Goal: Information Seeking & Learning: Compare options

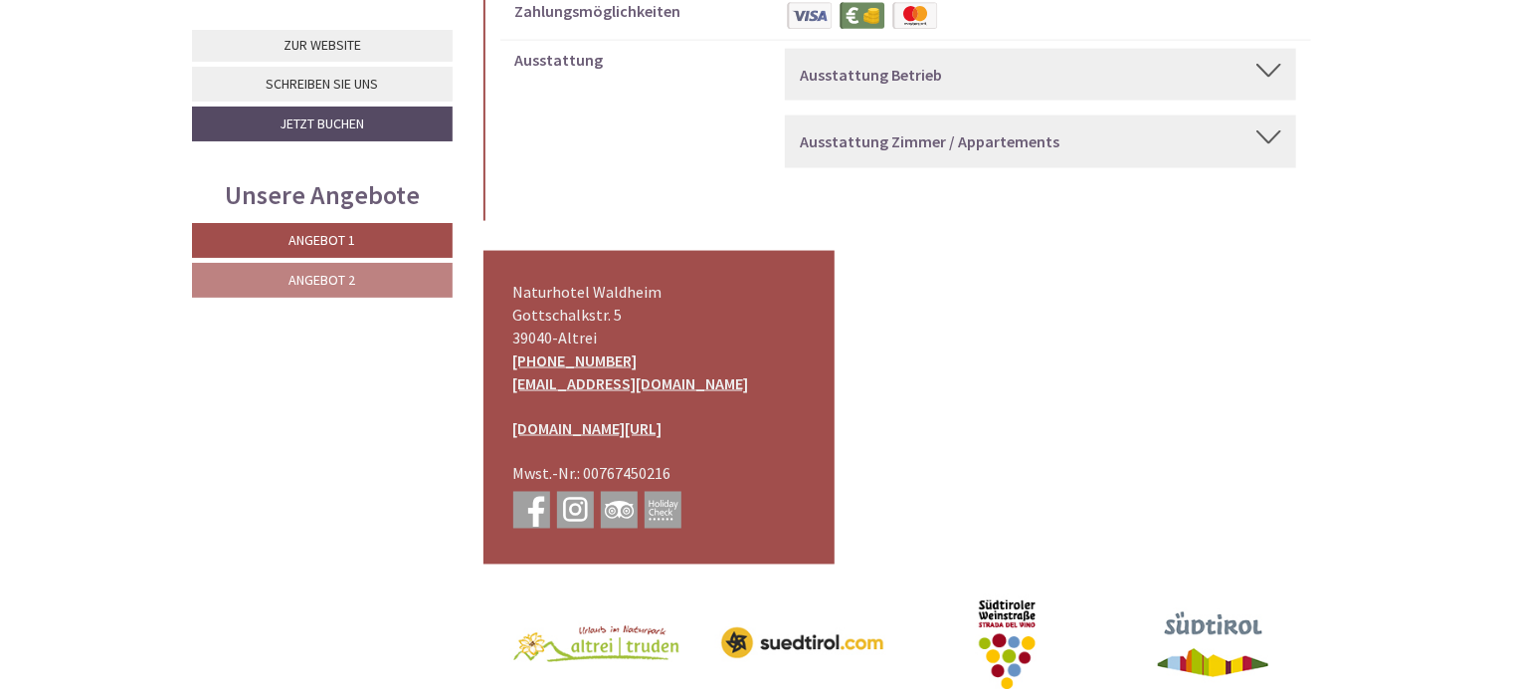
scroll to position [9094, 0]
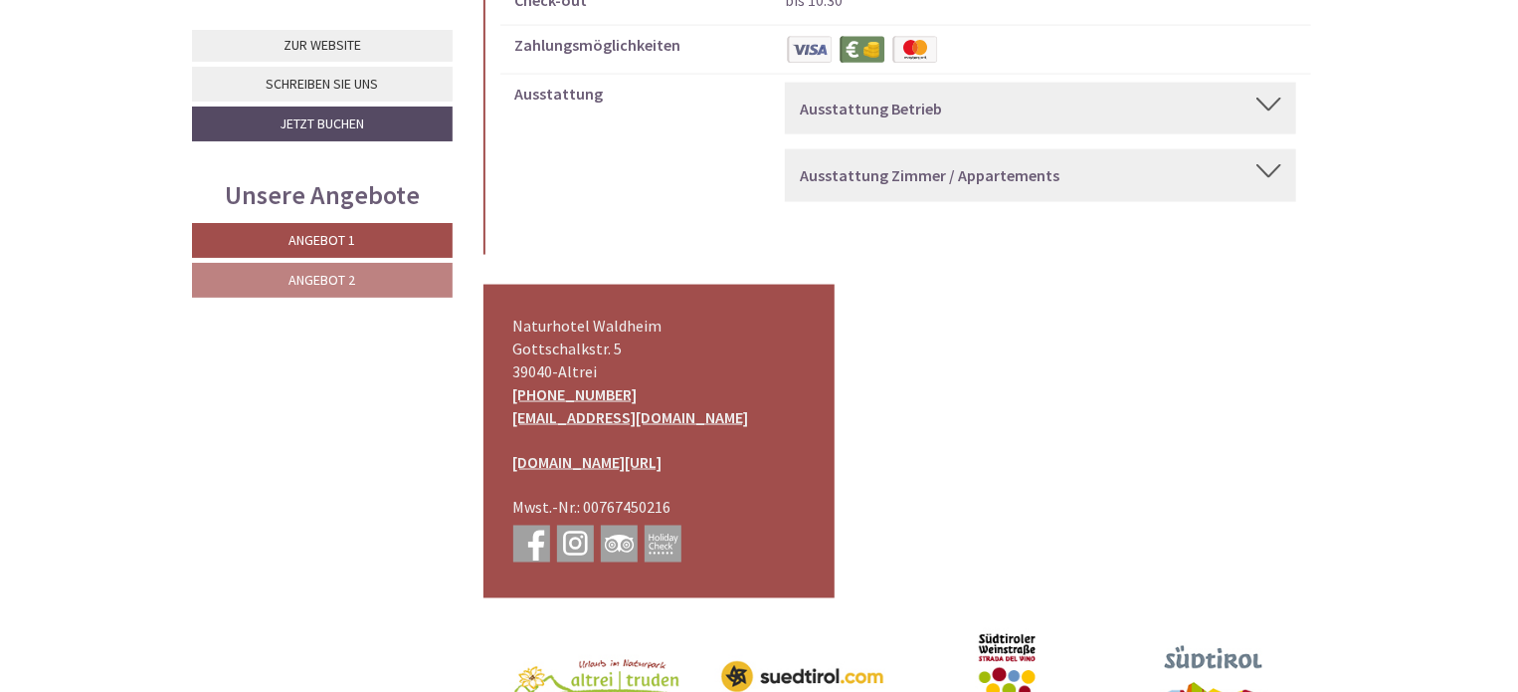
scroll to position [9128, 0]
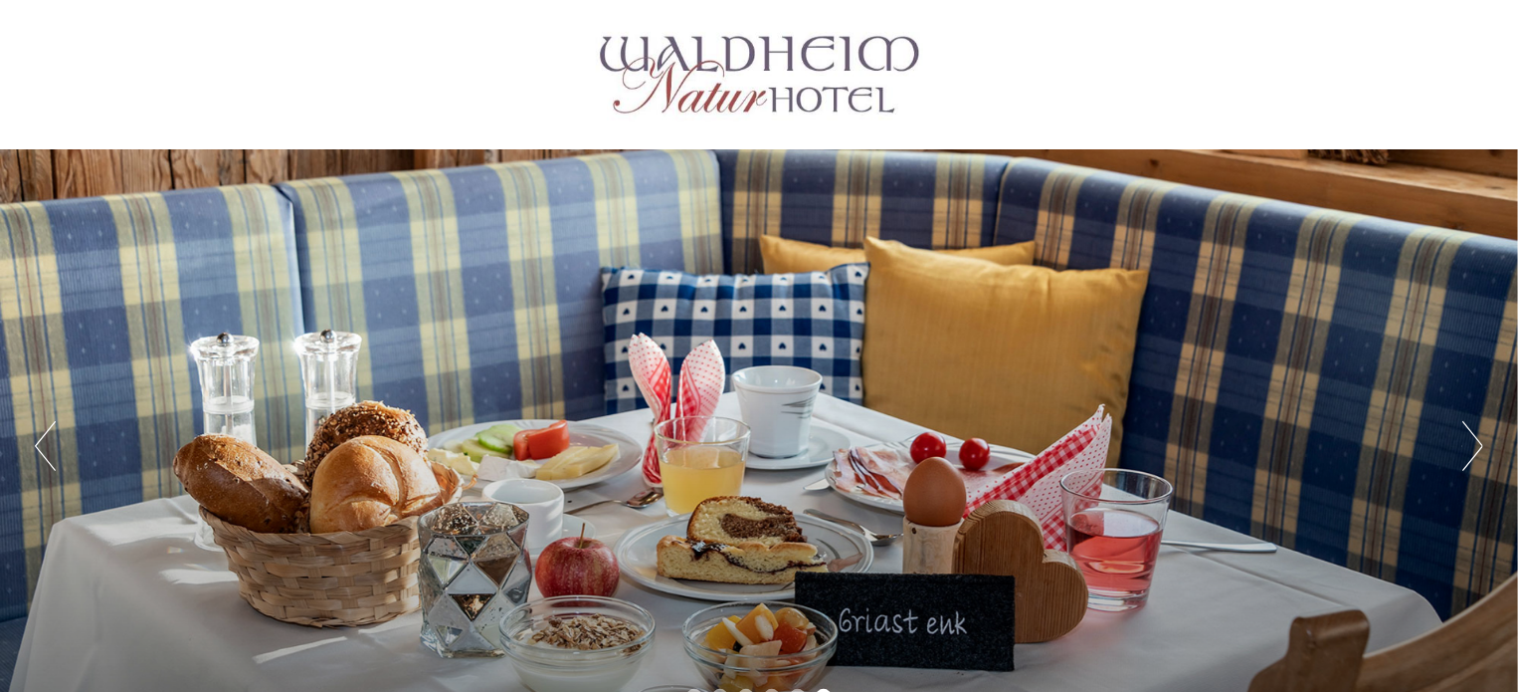
drag, startPoint x: 1525, startPoint y: 645, endPoint x: 1150, endPoint y: 58, distance: 696.7
click at [1150, 58] on div at bounding box center [759, 74] width 1114 height 129
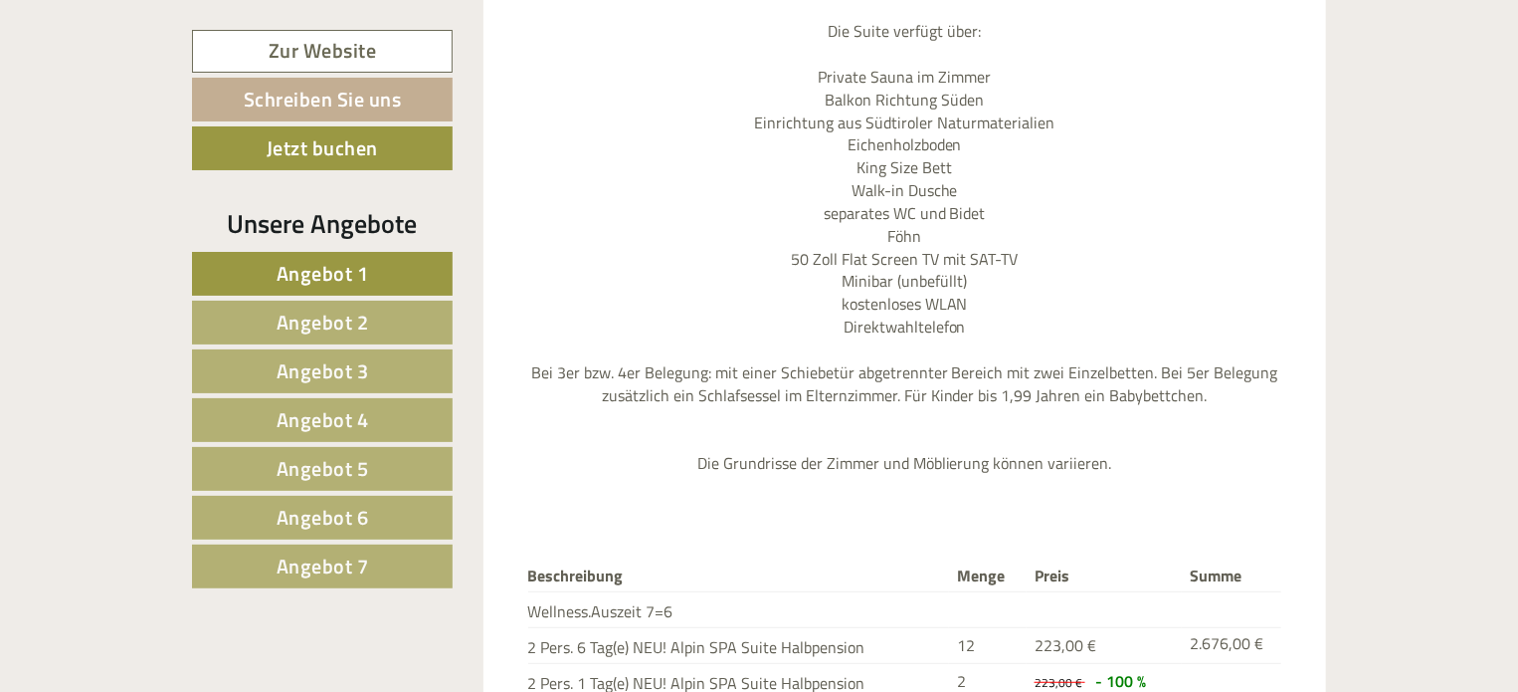
scroll to position [3992, 0]
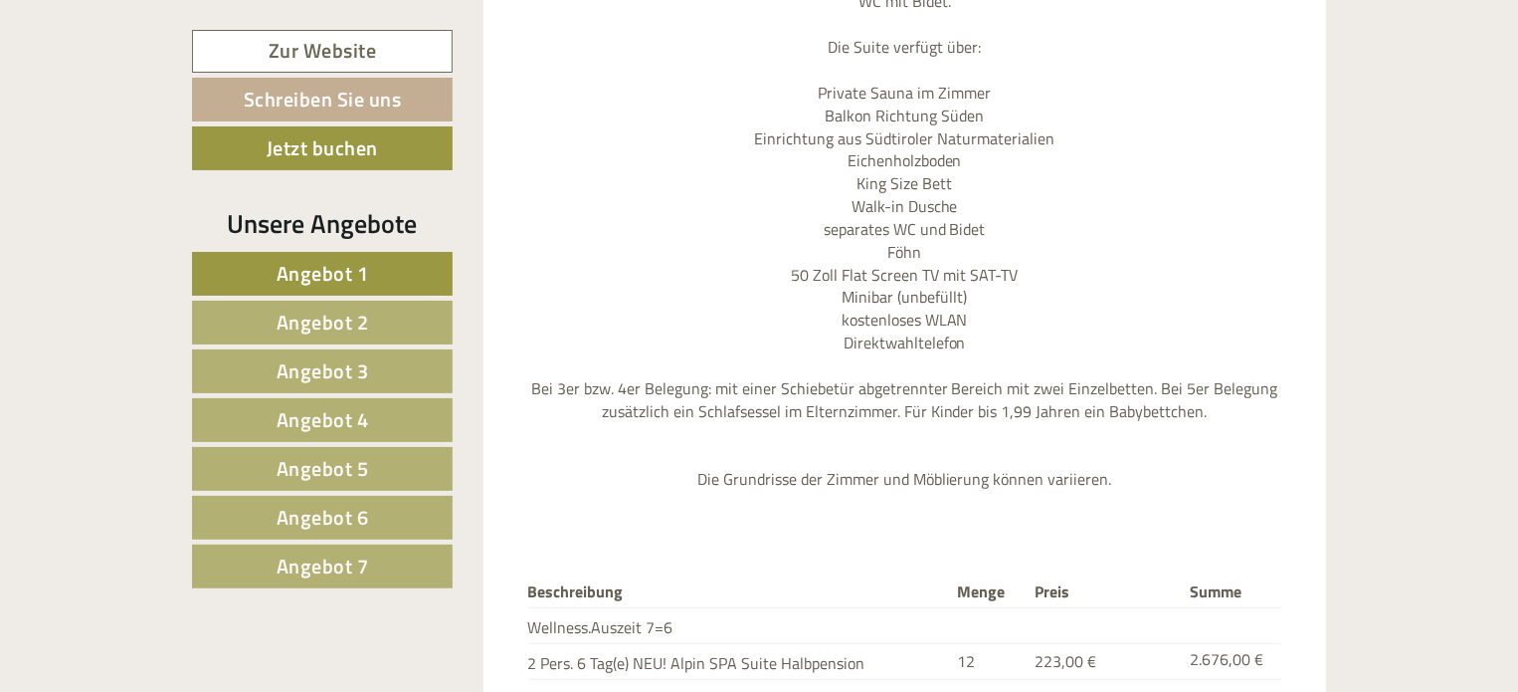
click at [321, 555] on span "Angebot 7" at bounding box center [323, 565] width 93 height 31
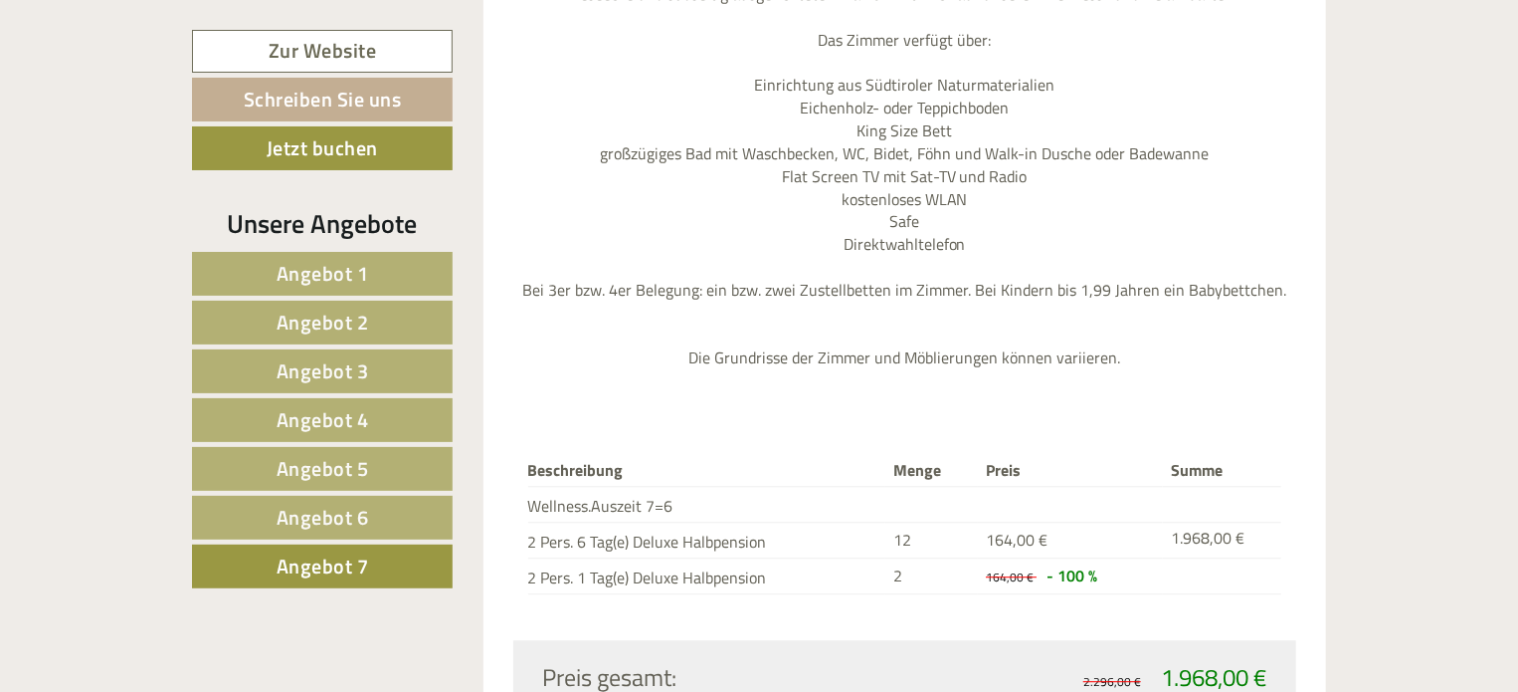
scroll to position [2360, 0]
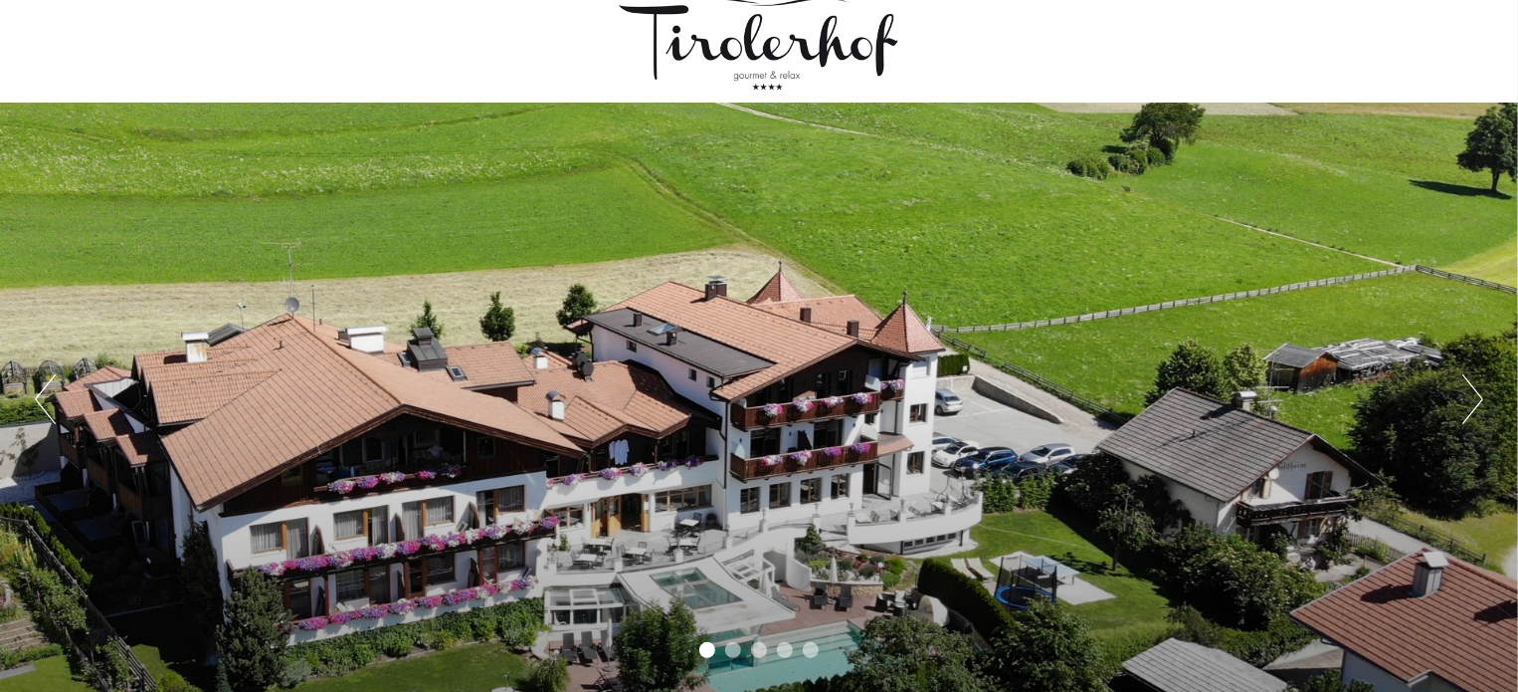
scroll to position [59, 0]
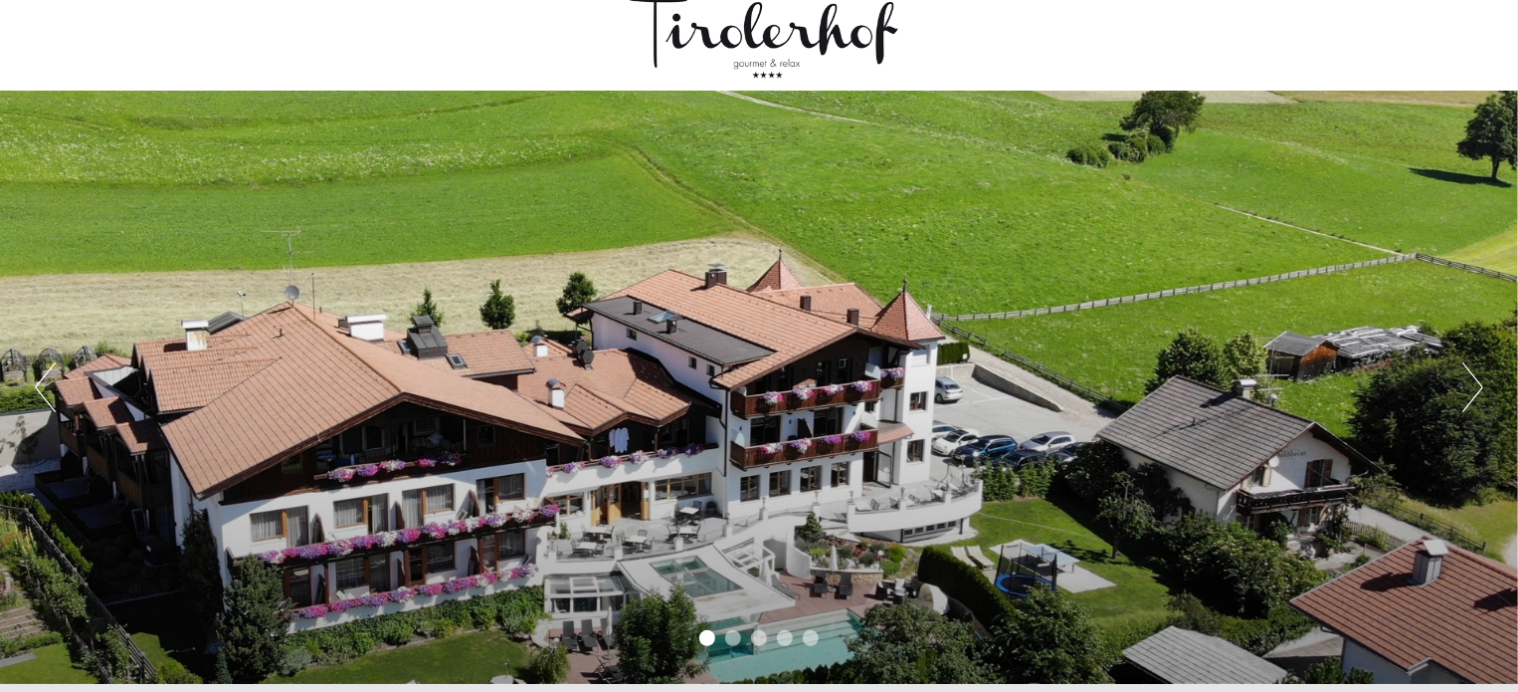
drag, startPoint x: 1522, startPoint y: 4, endPoint x: 1524, endPoint y: 50, distance: 45.8
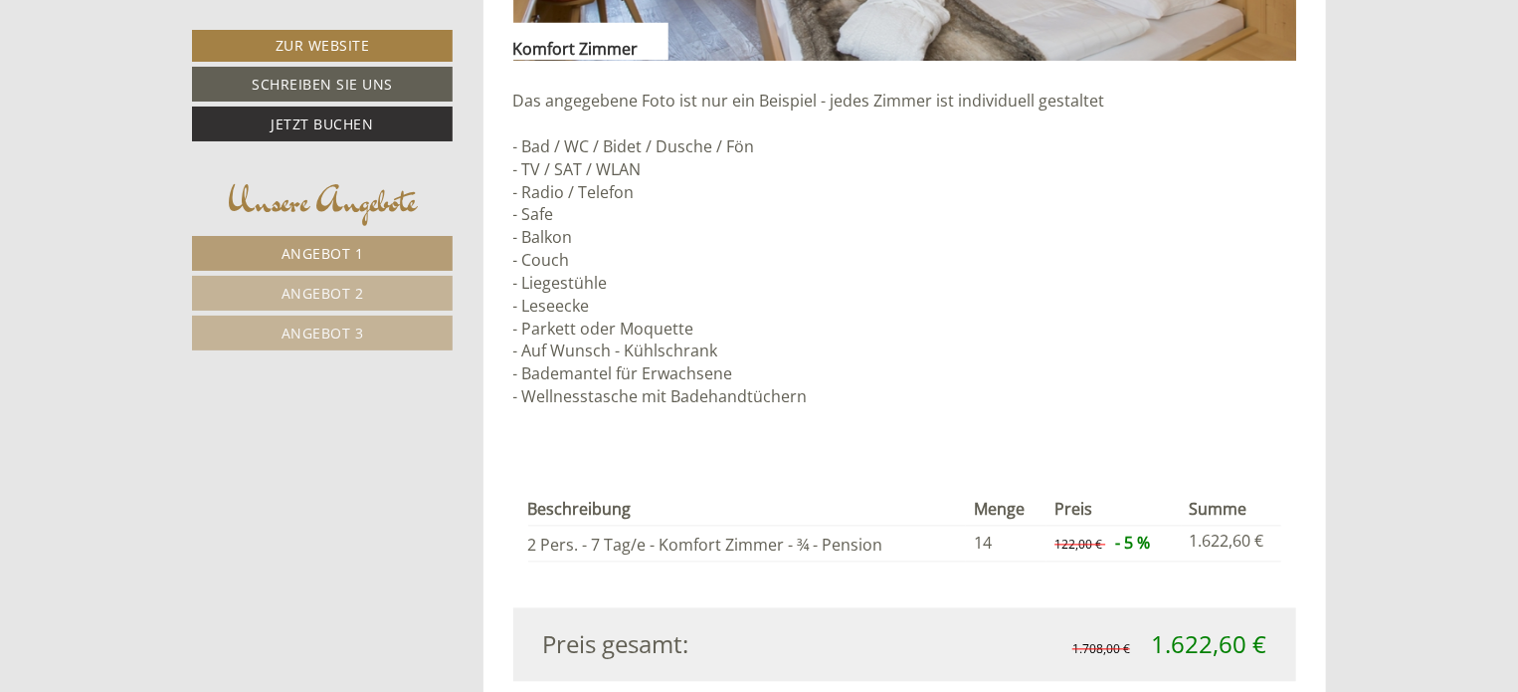
scroll to position [0, 0]
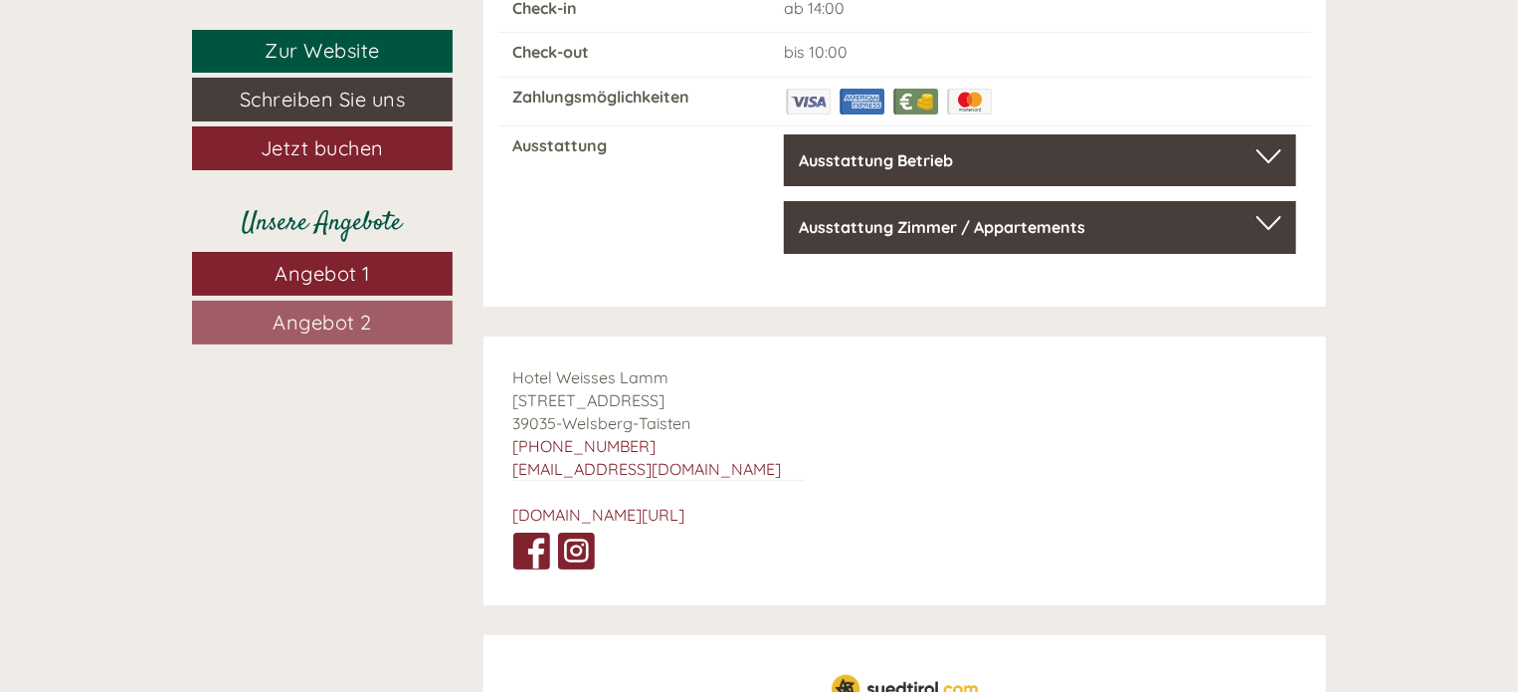
scroll to position [7419, 0]
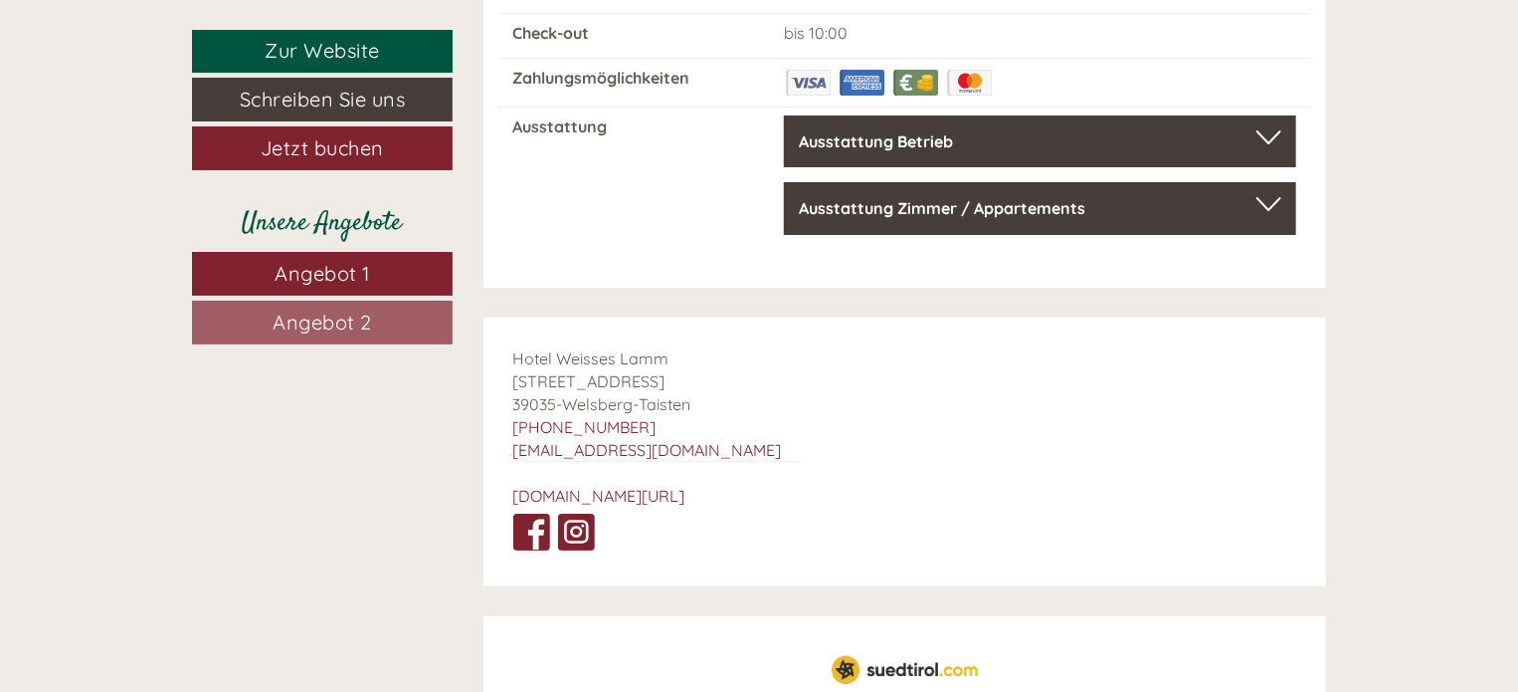
click at [382, 270] on link "Angebot 1" at bounding box center [322, 274] width 261 height 44
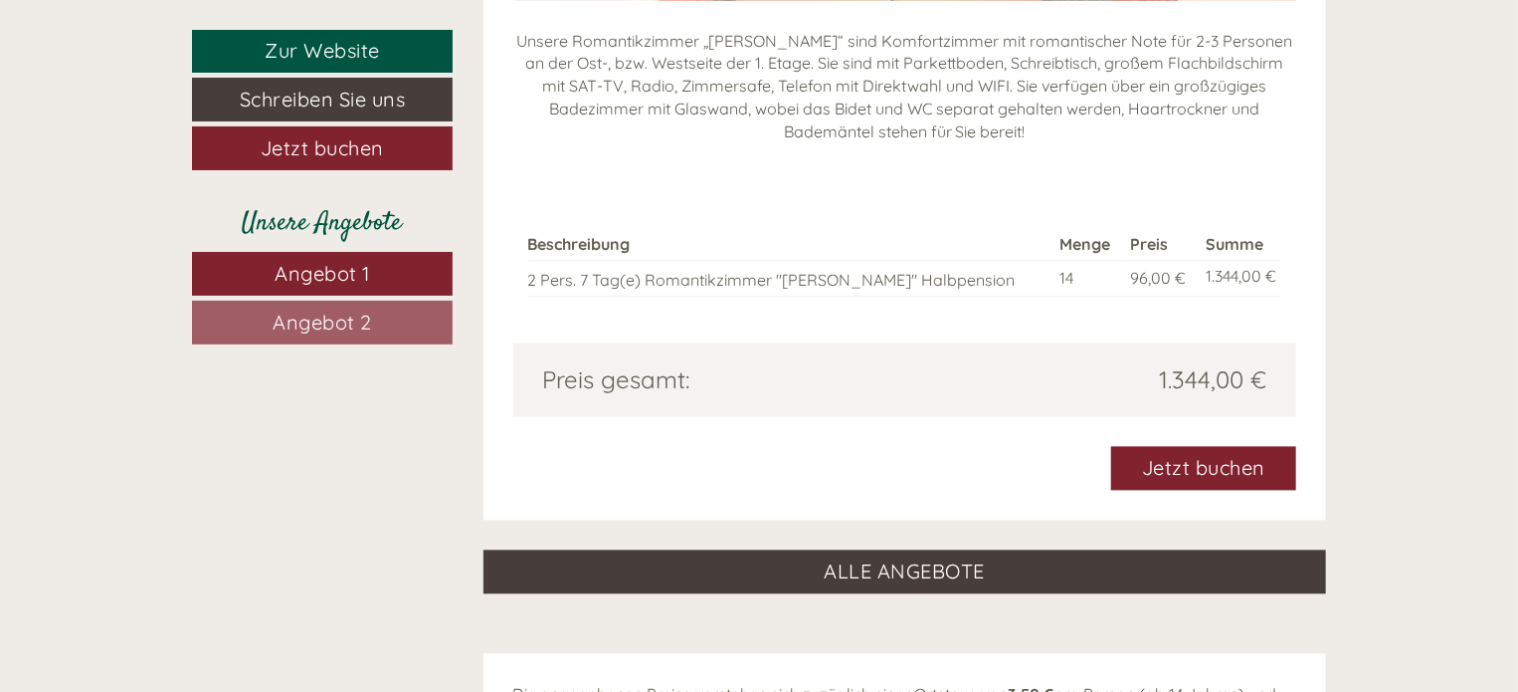
scroll to position [1937, 0]
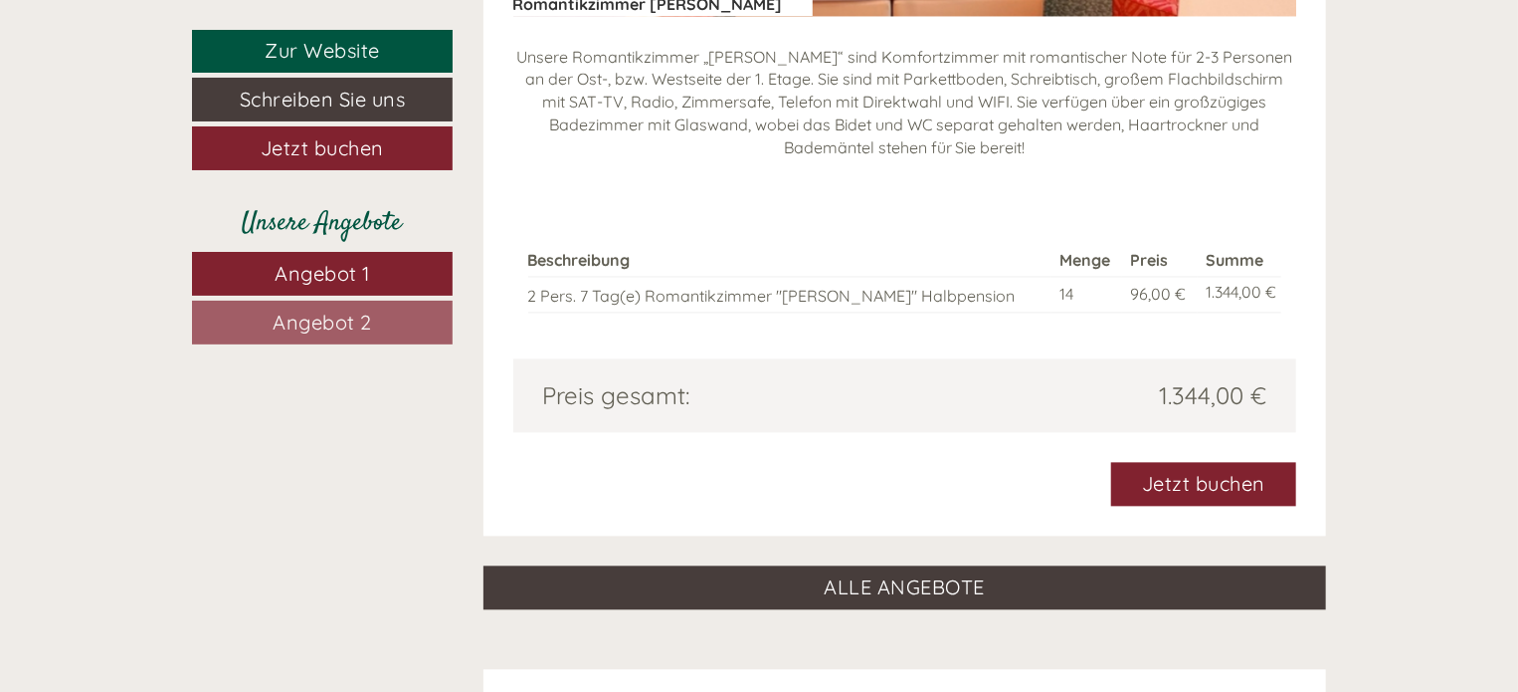
click at [273, 321] on span "Angebot 2" at bounding box center [322, 321] width 99 height 25
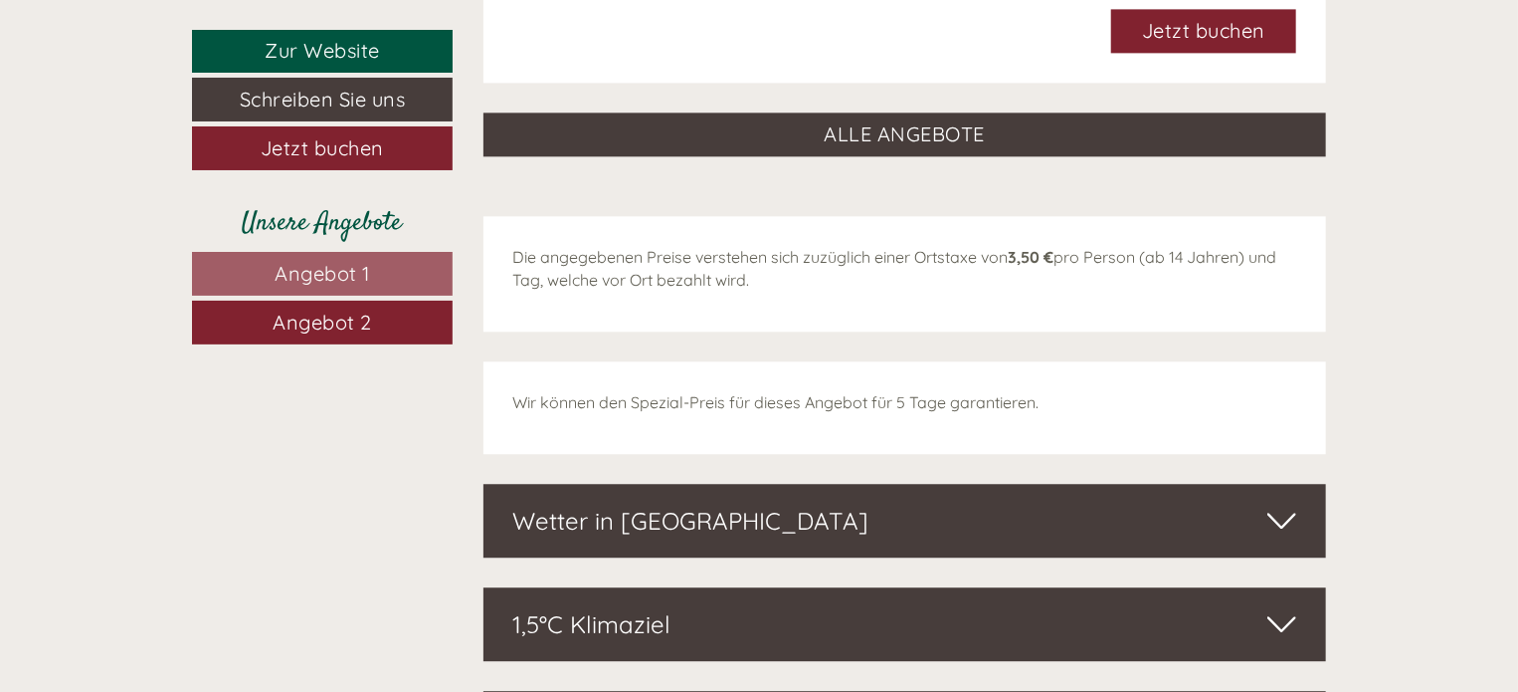
scroll to position [2207, 0]
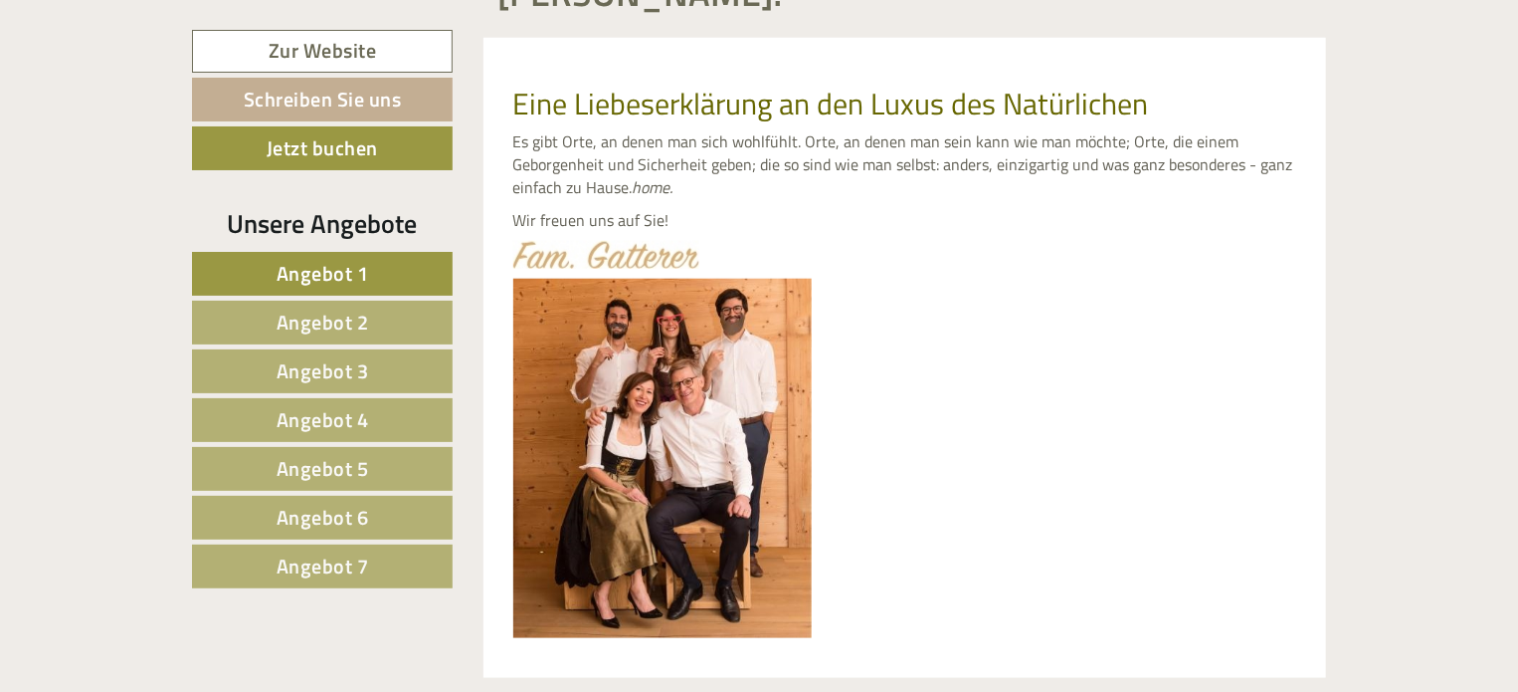
scroll to position [916, 0]
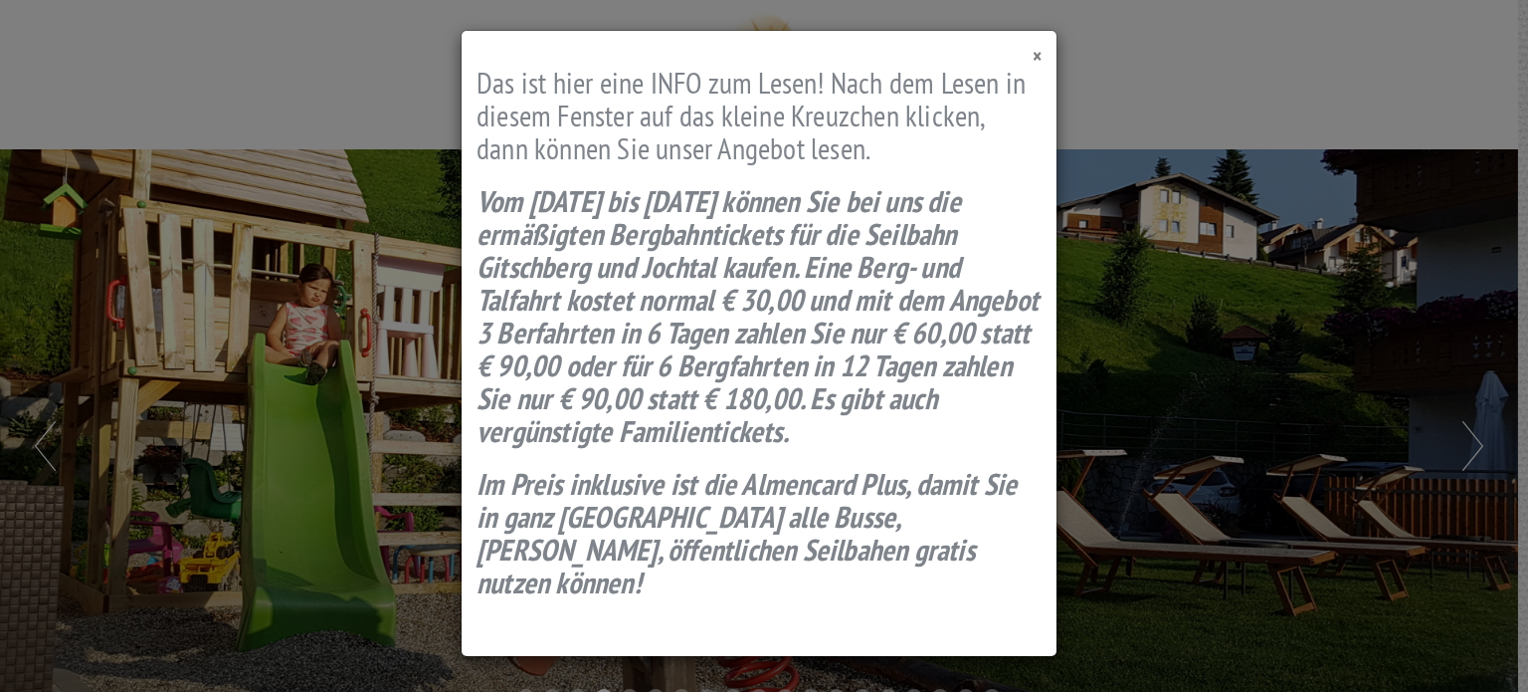
click at [1034, 52] on span "×" at bounding box center [1037, 56] width 9 height 27
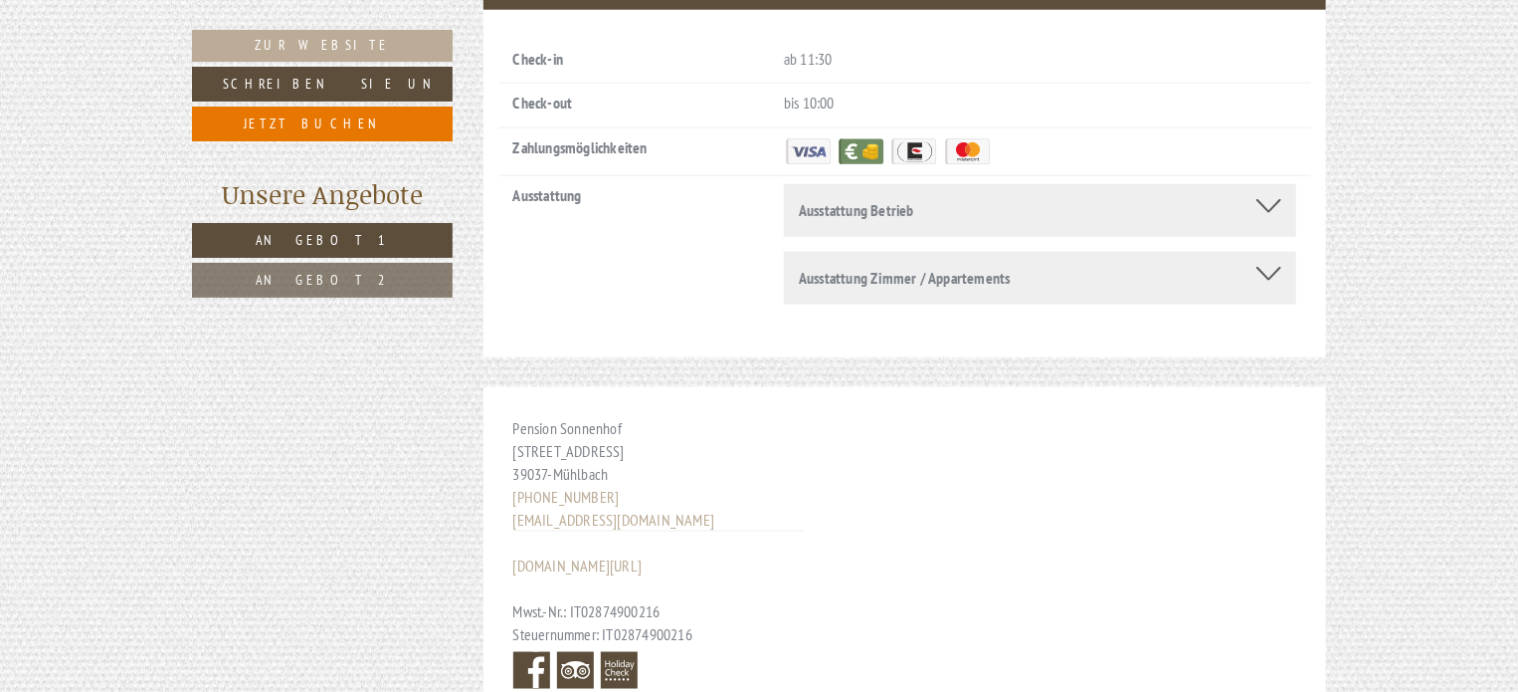
scroll to position [8748, 0]
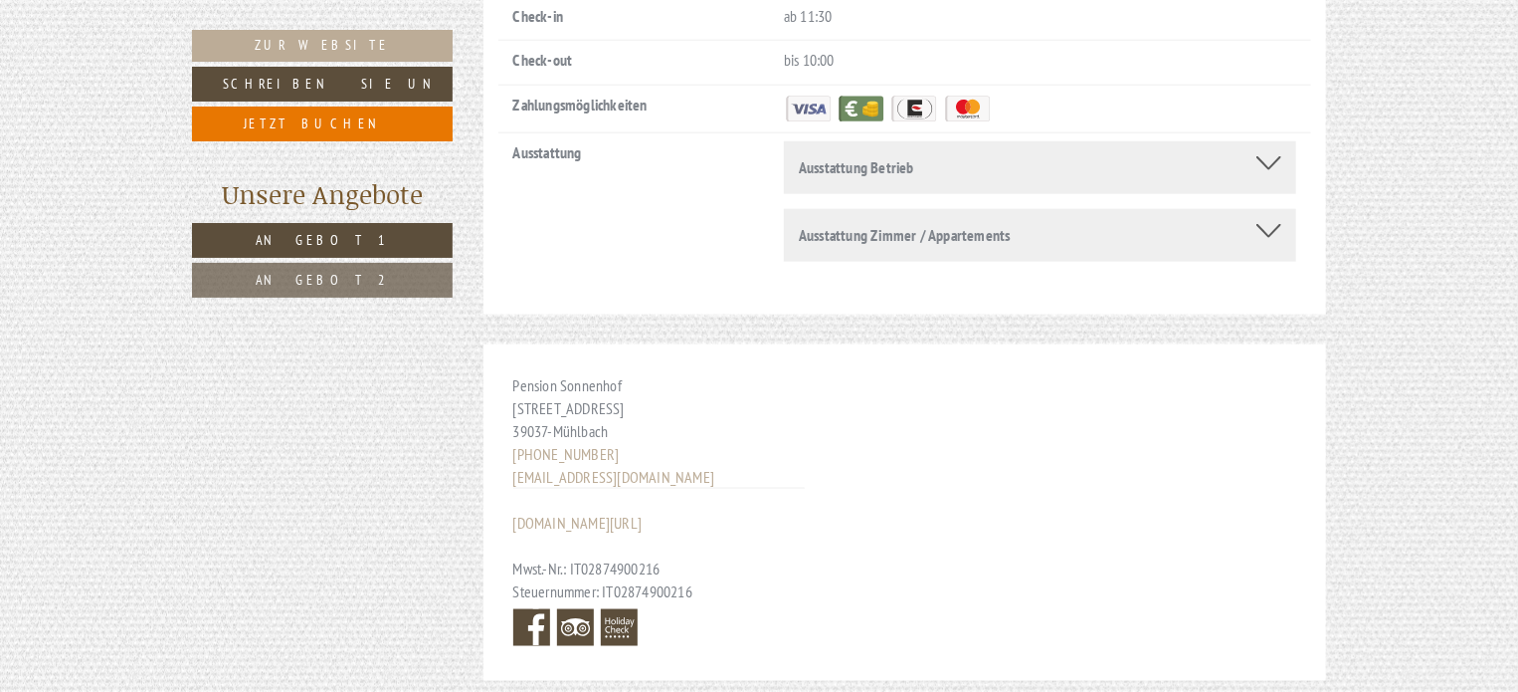
click at [302, 241] on span "Angebot 1" at bounding box center [322, 240] width 133 height 18
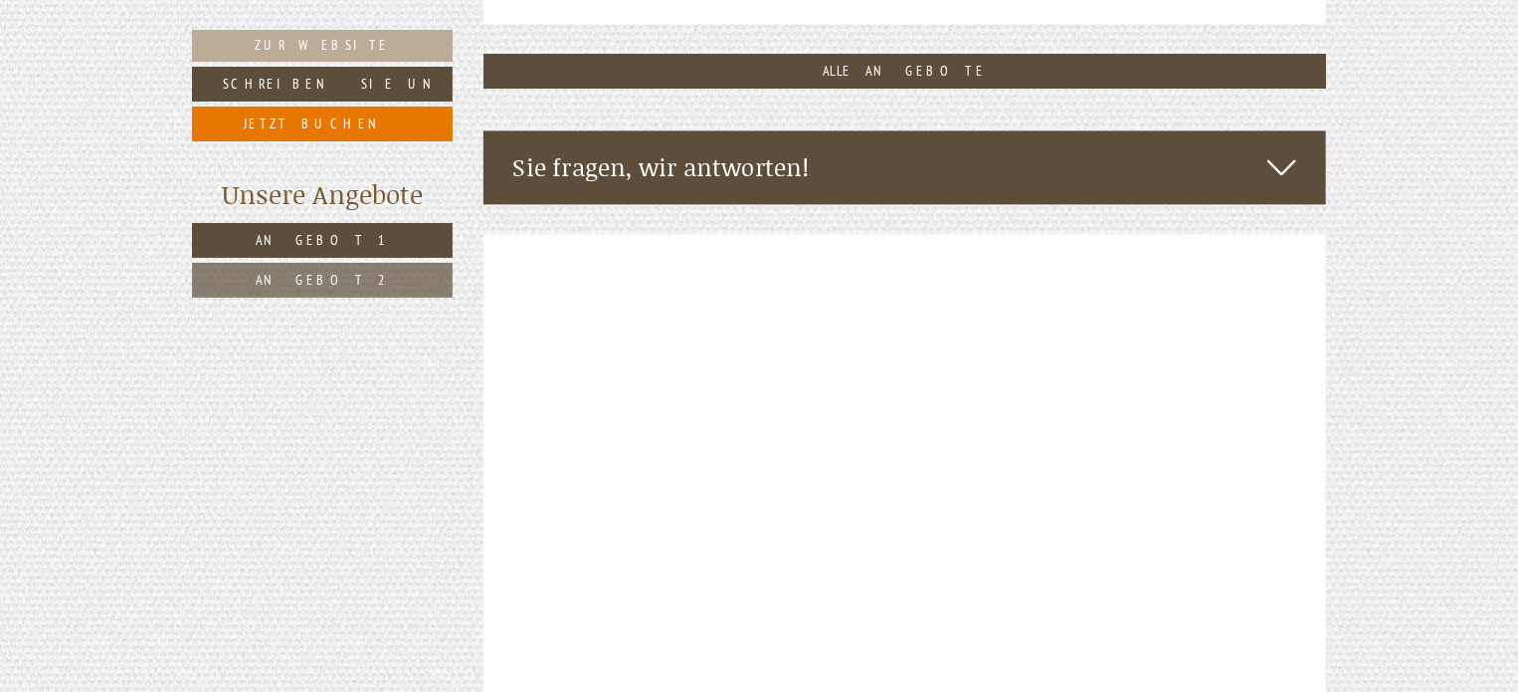
scroll to position [2192, 0]
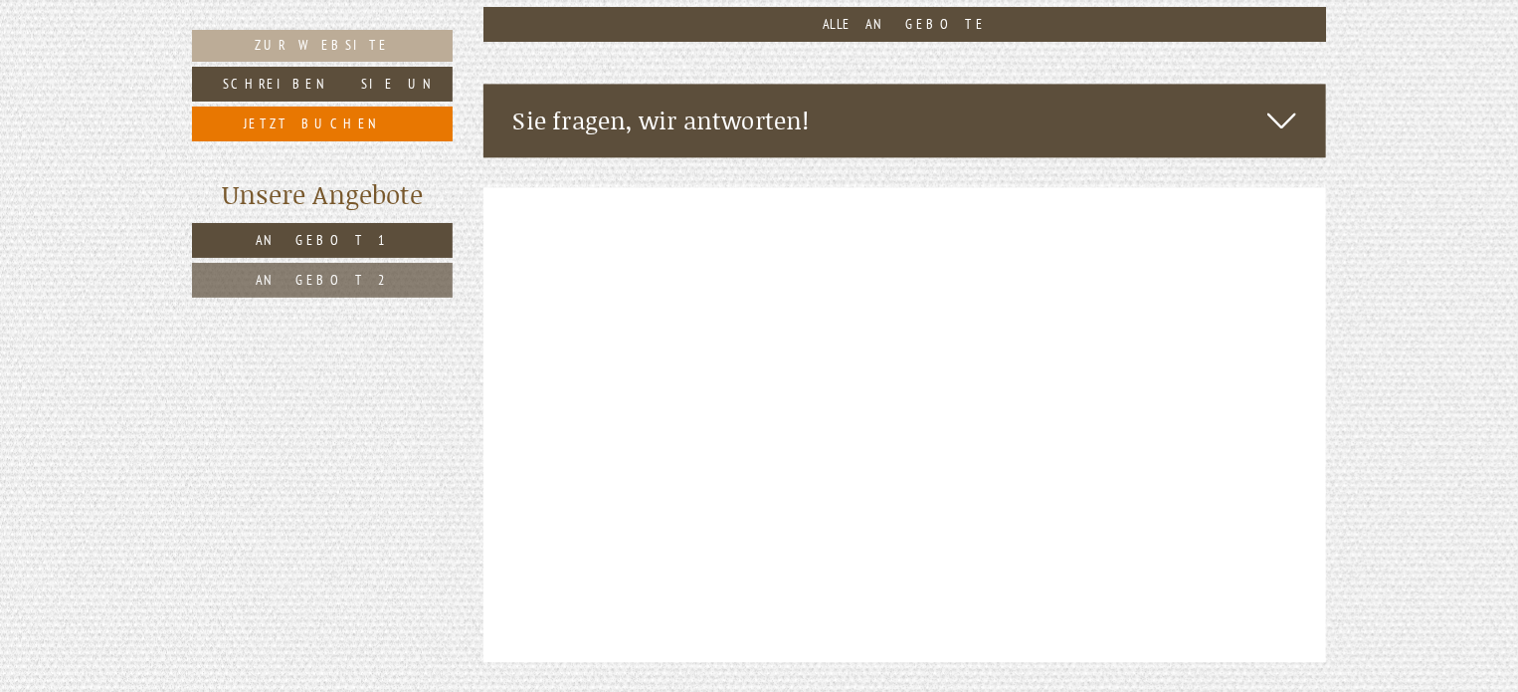
click at [295, 277] on span "Angebot 2" at bounding box center [322, 280] width 133 height 18
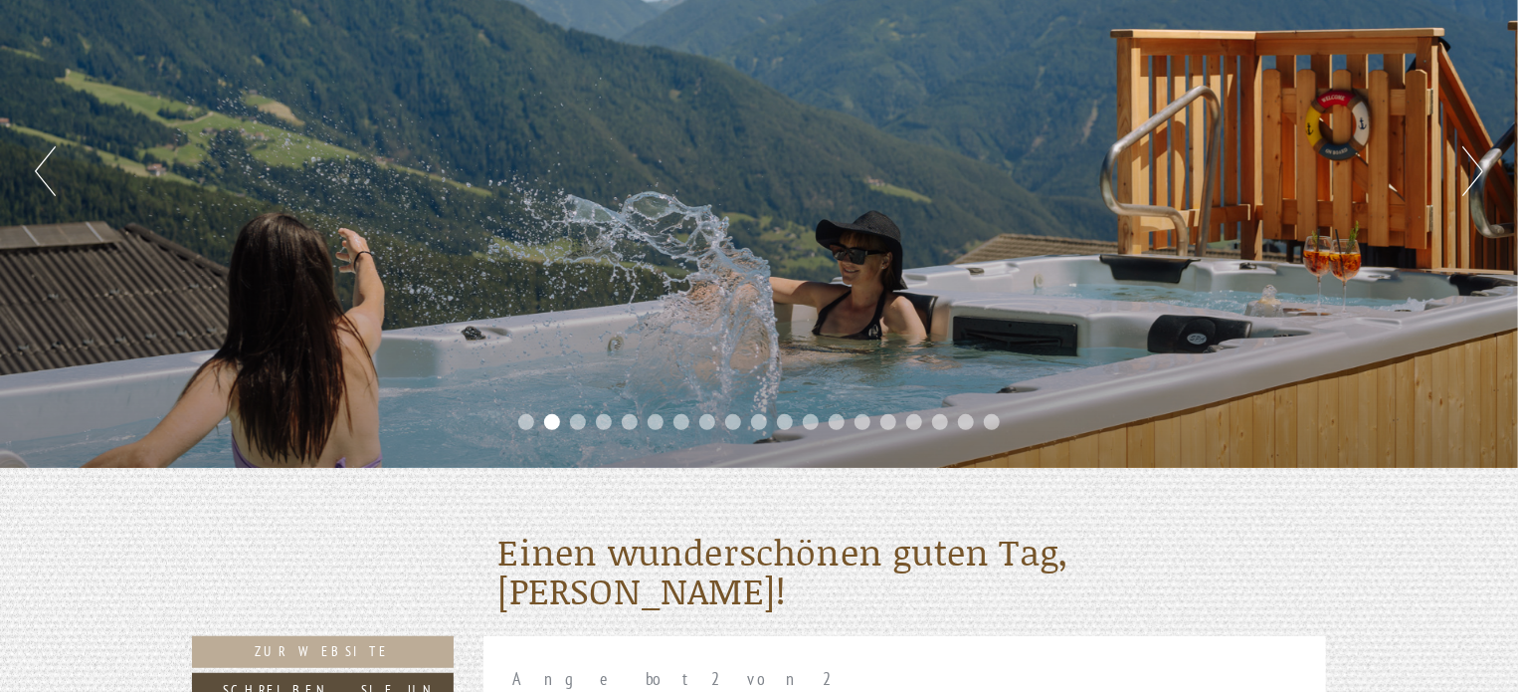
scroll to position [0, 0]
